Goal: Transaction & Acquisition: Purchase product/service

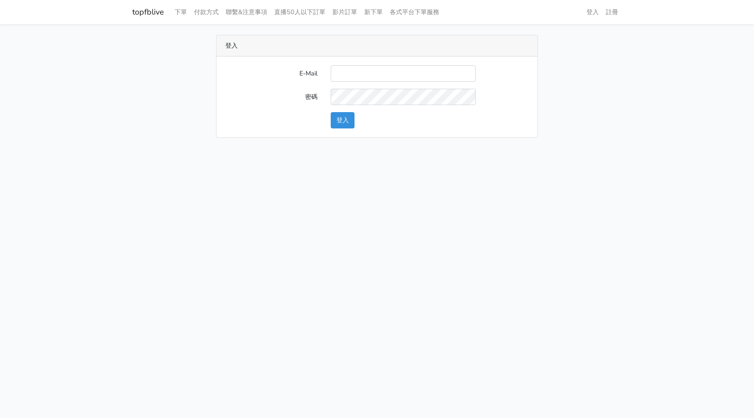
click at [344, 77] on input "E-Mail" at bounding box center [403, 73] width 145 height 16
type input "hommyjewelry@gmail.com"
drag, startPoint x: 330, startPoint y: 120, endPoint x: 342, endPoint y: 121, distance: 11.5
click at [342, 121] on div "登入" at bounding box center [429, 120] width 211 height 16
click at [345, 121] on button "登入" at bounding box center [343, 120] width 24 height 16
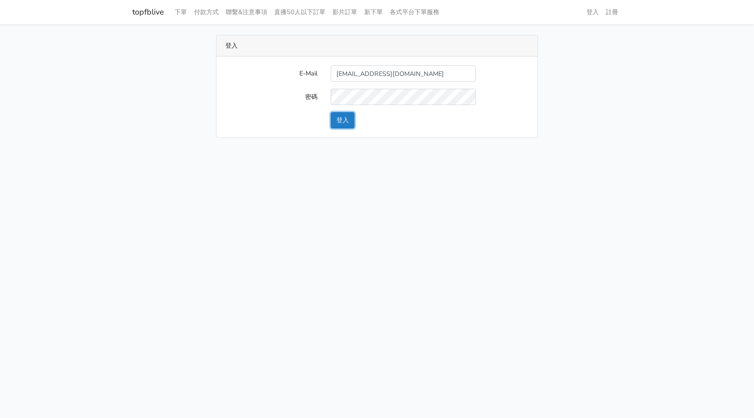
click at [345, 121] on button "登入" at bounding box center [343, 120] width 24 height 16
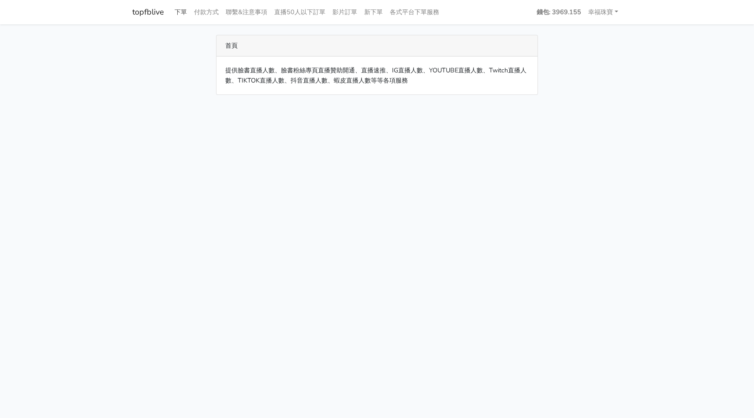
click at [180, 13] on link "下單" at bounding box center [180, 12] width 19 height 17
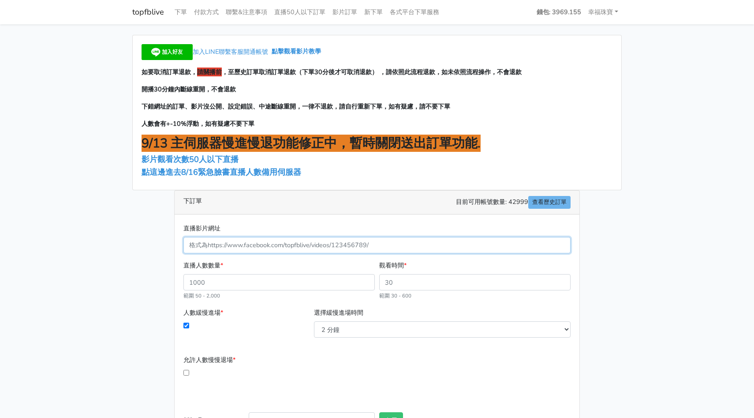
click at [245, 244] on input "直播影片網址" at bounding box center [376, 245] width 387 height 16
click at [209, 172] on span "點這邊進去8/16緊急臉書直播人數備用伺服器" at bounding box center [222, 172] width 160 height 11
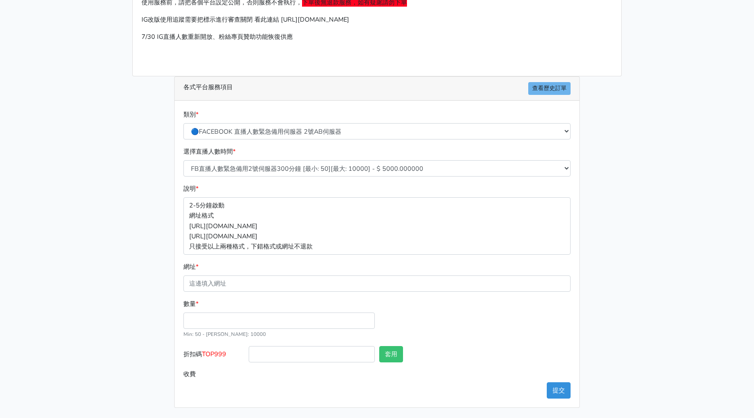
scroll to position [81, 0]
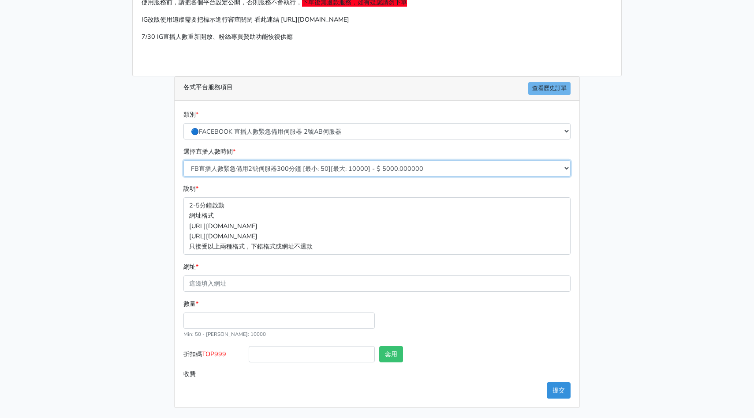
click at [310, 171] on select "FB直播人數緊急備用2號伺服器300分鐘 [最小: 50][最大: 10000] - $ 5000.000000 FB直播人數緊急備用2號伺服器60分鐘 [最…" at bounding box center [376, 168] width 387 height 16
select select "574"
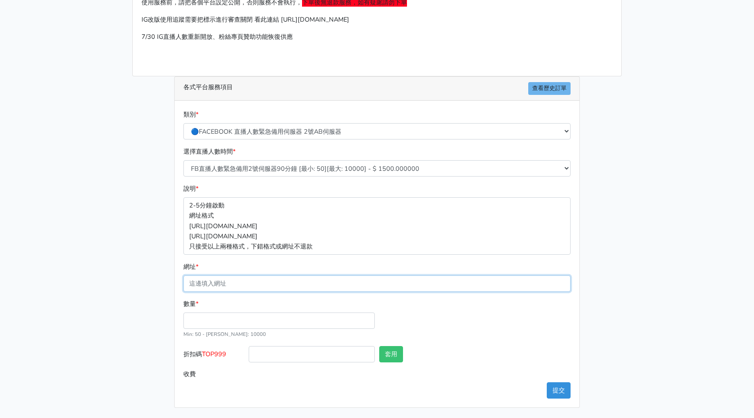
click at [259, 280] on input "網址 *" at bounding box center [376, 283] width 387 height 16
paste input "[URL][DOMAIN_NAME]"
type input "[URL][DOMAIN_NAME]"
click at [266, 321] on input "數量 *" at bounding box center [278, 320] width 191 height 16
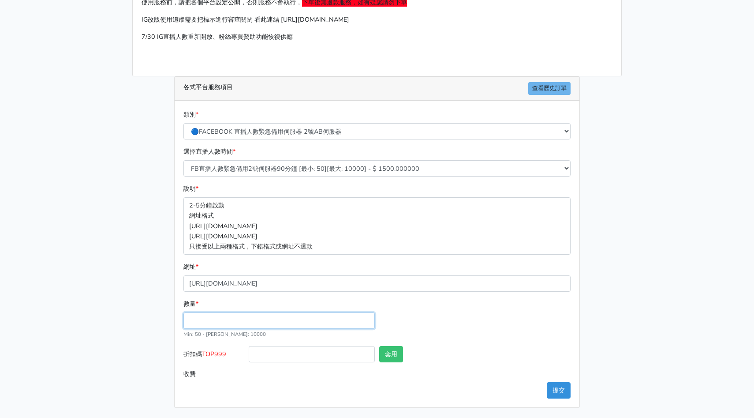
type input "1"
type input "3"
type input "200"
click at [298, 357] on input "折扣碼 TOP999" at bounding box center [312, 354] width 126 height 16
type input "300.000"
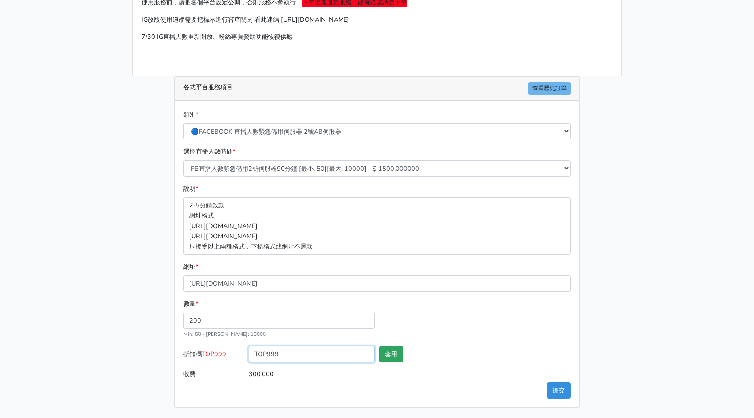
type input "TOP999"
click at [384, 356] on button "套用" at bounding box center [391, 354] width 24 height 16
type input "套用失敗"
click at [560, 390] on button "提交" at bounding box center [559, 390] width 24 height 16
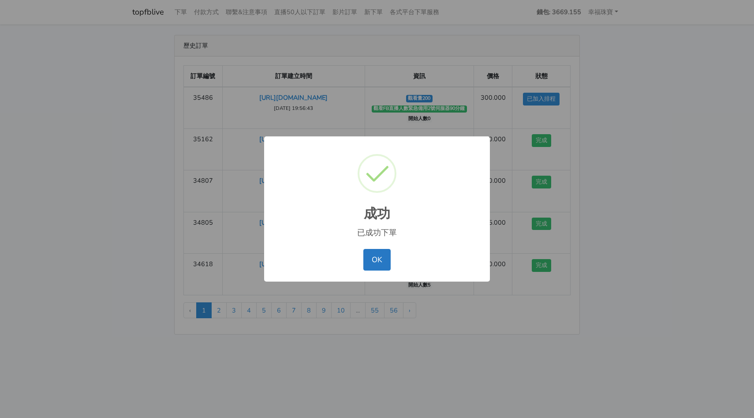
click at [624, 262] on div "成功 × 已成功下單 OK No Cancel" at bounding box center [377, 209] width 754 height 418
